Goal: Task Accomplishment & Management: Use online tool/utility

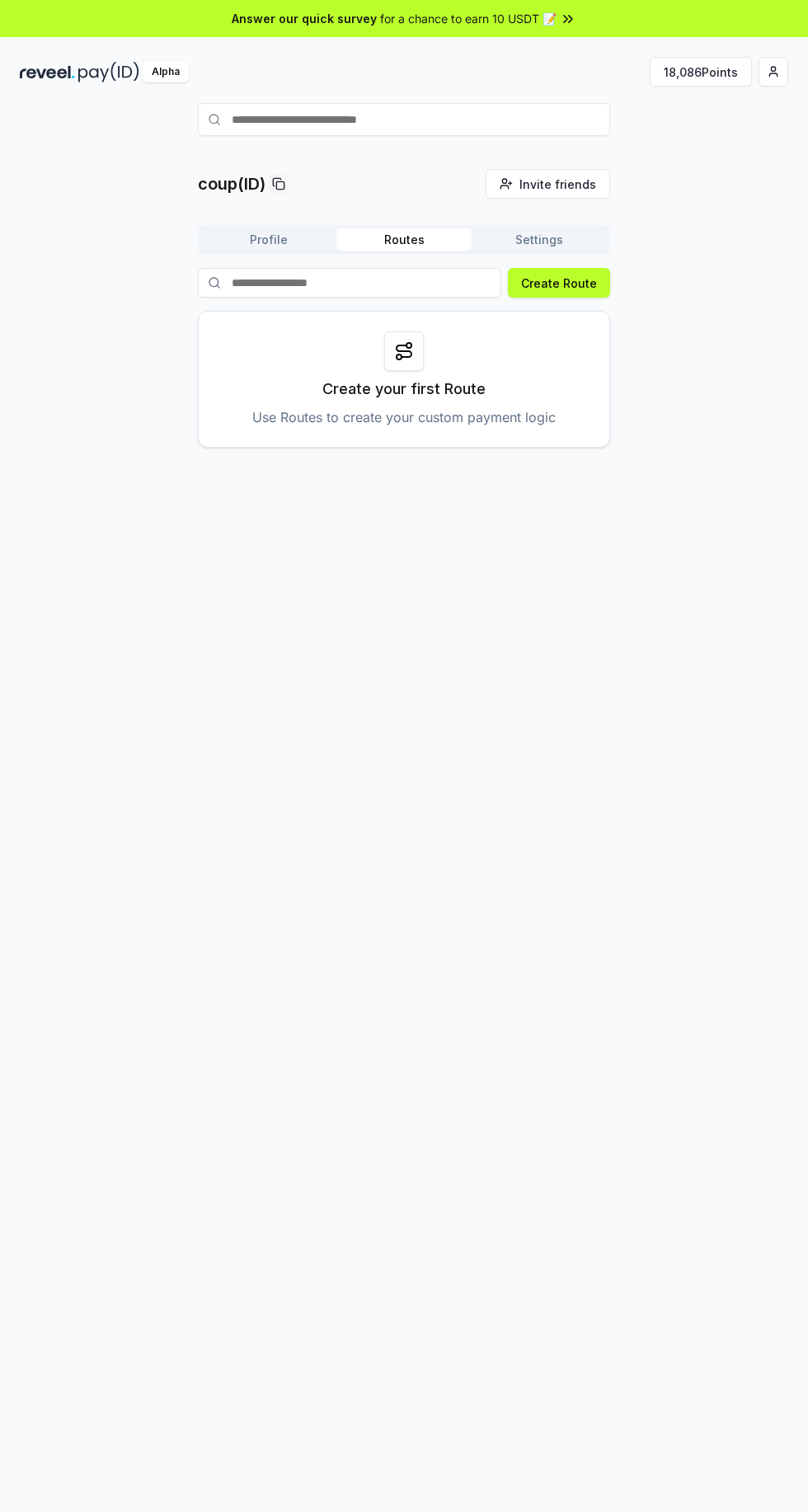
click at [710, 74] on button "18,086 Points" at bounding box center [700, 72] width 102 height 29
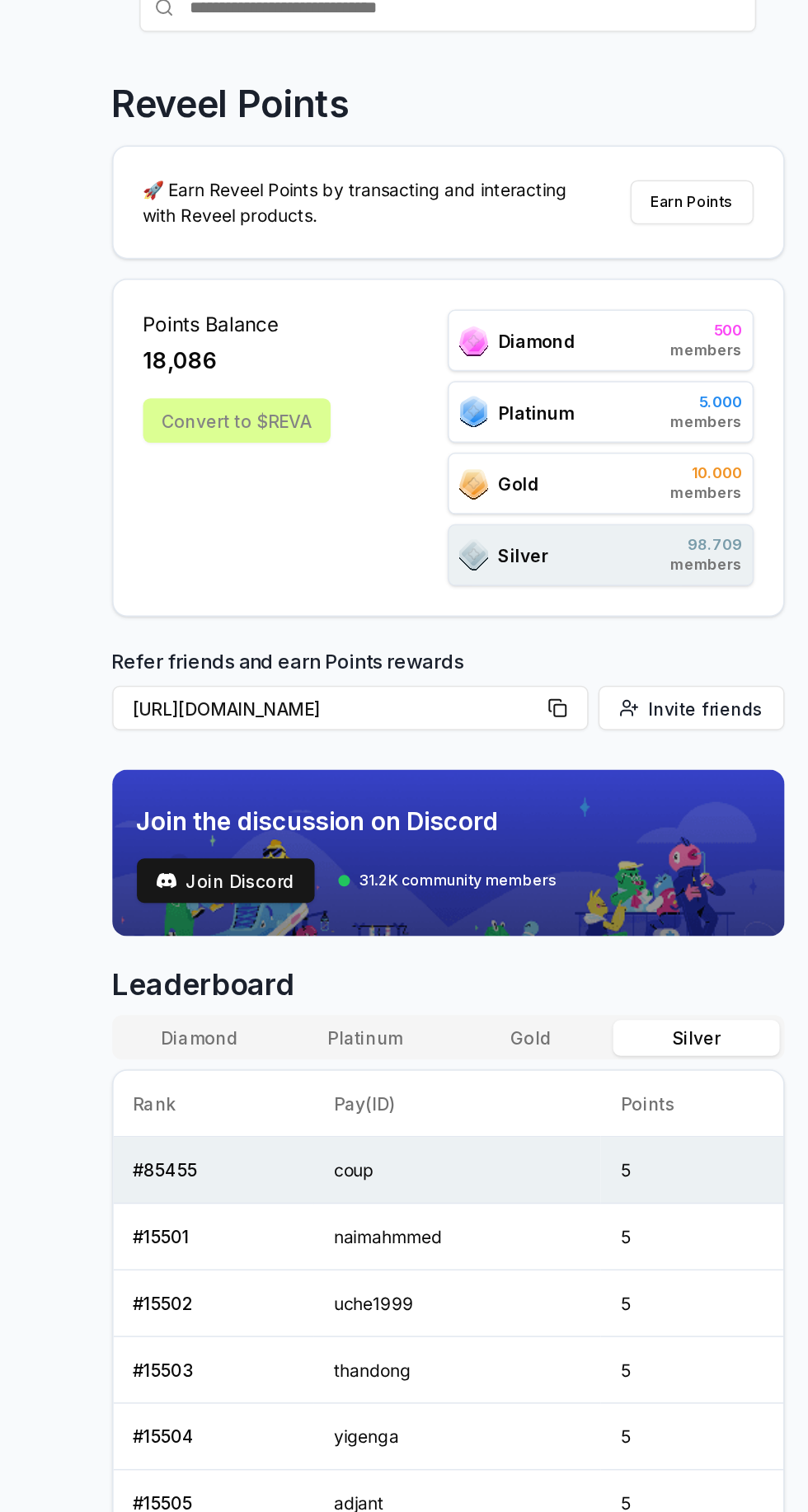
click at [283, 400] on div "Convert to $REVA" at bounding box center [263, 395] width 125 height 29
